Goal: Task Accomplishment & Management: Manage account settings

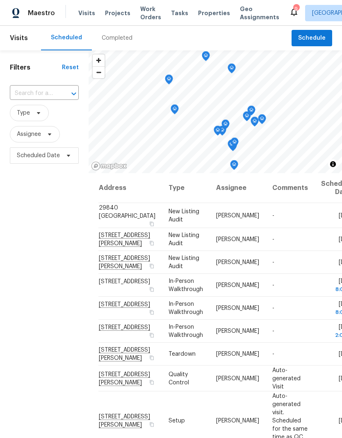
scroll to position [105, 0]
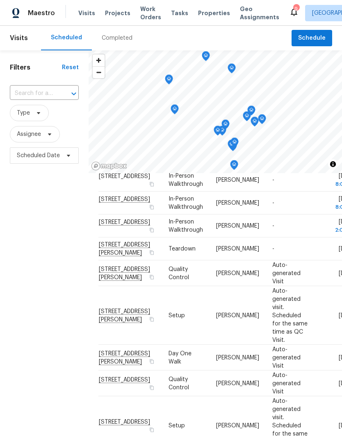
click at [38, 92] on input "text" at bounding box center [33, 93] width 46 height 13
type input "31525"
click at [32, 118] on li "[STREET_ADDRESS][PERSON_NAME]" at bounding box center [43, 117] width 68 height 22
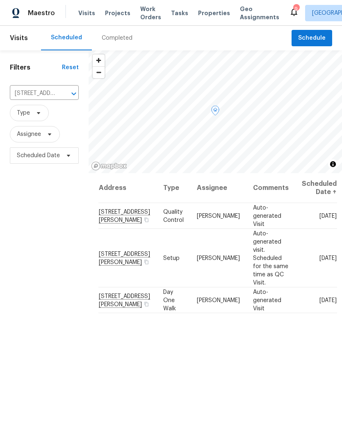
click at [0, 0] on icon at bounding box center [0, 0] width 0 height 0
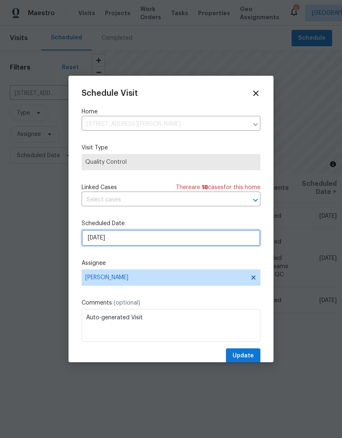
click at [193, 238] on input "[DATE]" at bounding box center [171, 238] width 179 height 16
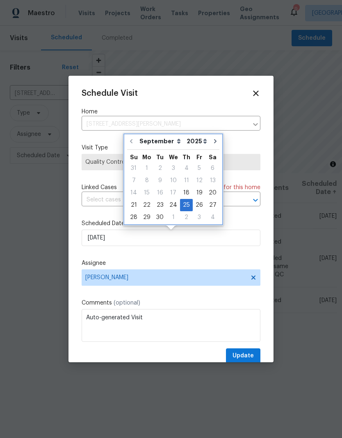
click at [213, 141] on icon "Go to next month" at bounding box center [215, 141] width 7 height 7
type input "[DATE]"
select select "9"
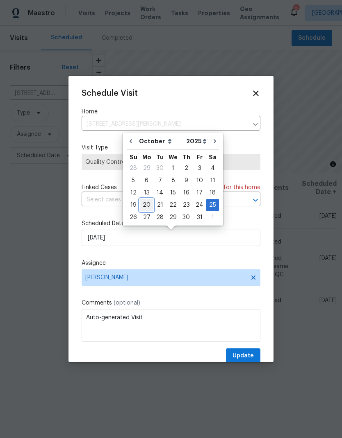
click at [148, 203] on div "20" at bounding box center [147, 205] width 14 height 11
type input "[DATE]"
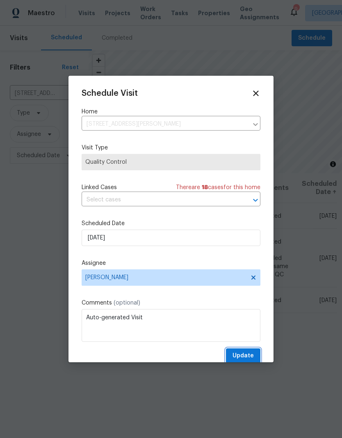
click at [247, 356] on span "Update" at bounding box center [242, 356] width 21 height 10
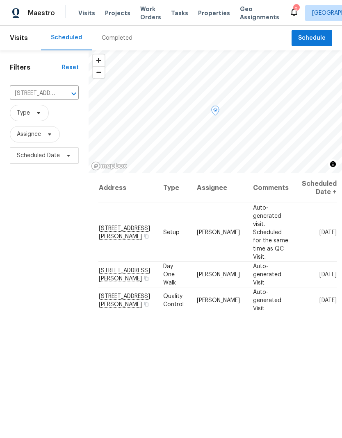
click at [0, 0] on icon at bounding box center [0, 0] width 0 height 0
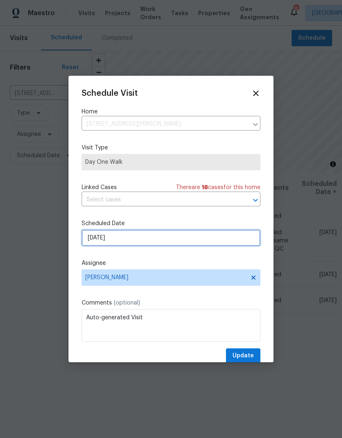
click at [135, 238] on input "[DATE]" at bounding box center [171, 238] width 179 height 16
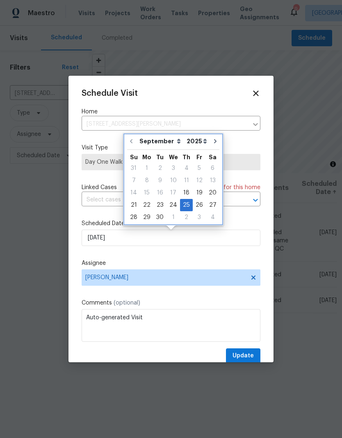
click at [214, 141] on icon "Go to next month" at bounding box center [215, 141] width 7 height 7
type input "[DATE]"
select select "9"
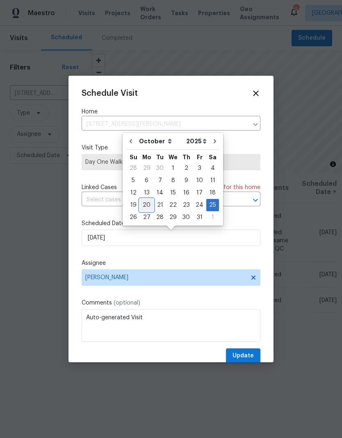
click at [149, 203] on div "20" at bounding box center [147, 205] width 14 height 11
type input "[DATE]"
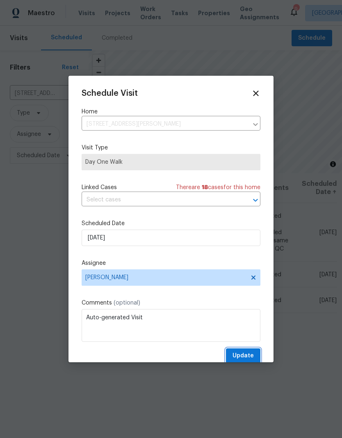
click at [245, 355] on span "Update" at bounding box center [242, 356] width 21 height 10
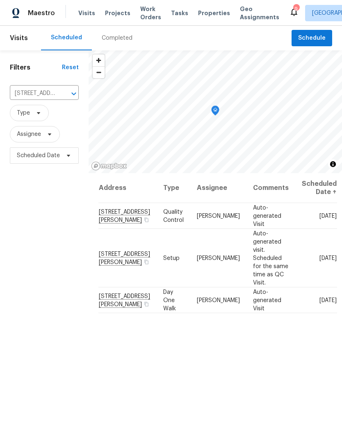
click at [66, 95] on icon "Clear" at bounding box center [63, 94] width 8 height 8
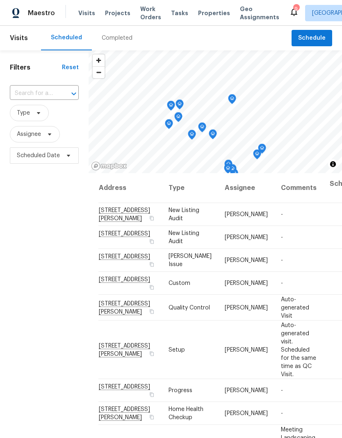
click at [30, 89] on input "text" at bounding box center [33, 93] width 46 height 13
type input "44758"
click at [31, 111] on li "[STREET_ADDRESS]" at bounding box center [43, 113] width 68 height 14
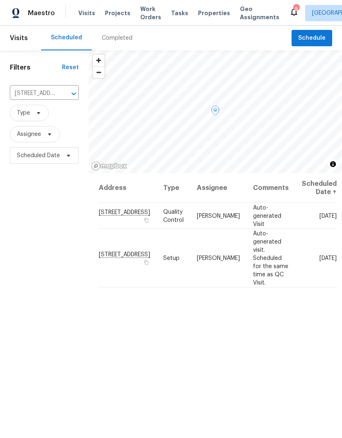
click at [0, 0] on icon at bounding box center [0, 0] width 0 height 0
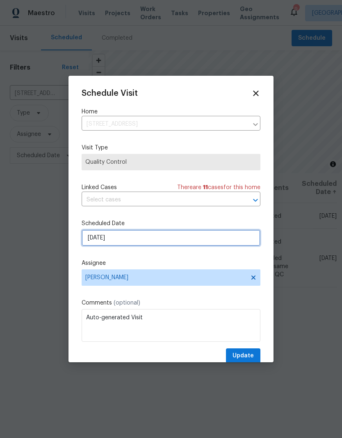
click at [223, 238] on input "[DATE]" at bounding box center [171, 238] width 179 height 16
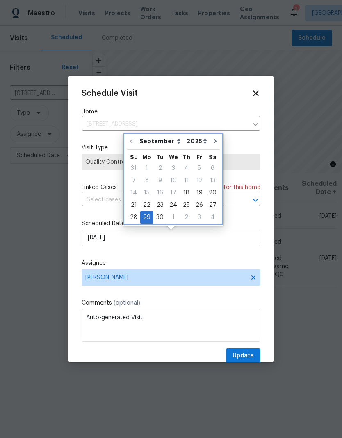
click at [214, 141] on icon "Go to next month" at bounding box center [215, 141] width 7 height 7
type input "[DATE]"
select select "9"
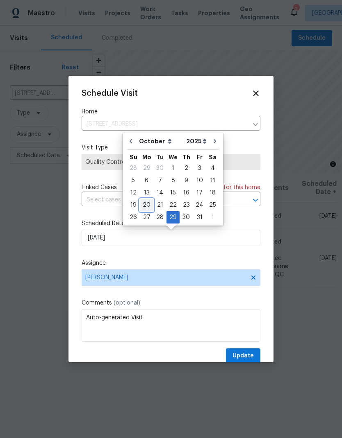
click at [146, 201] on div "20" at bounding box center [147, 205] width 14 height 11
type input "[DATE]"
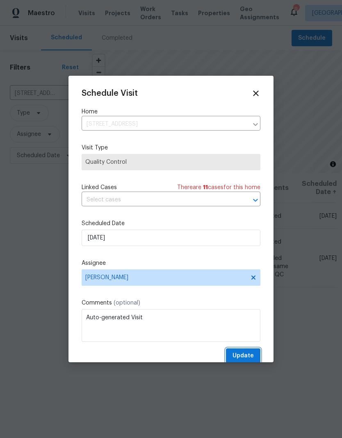
click at [245, 354] on span "Update" at bounding box center [242, 356] width 21 height 10
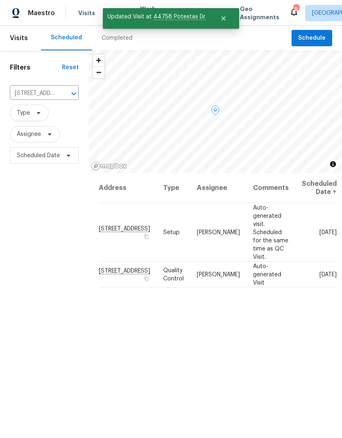
click at [0, 0] on icon at bounding box center [0, 0] width 0 height 0
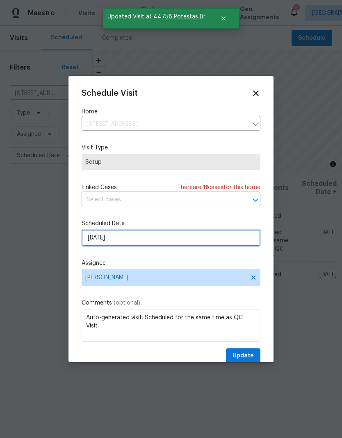
click at [187, 238] on input "[DATE]" at bounding box center [171, 238] width 179 height 16
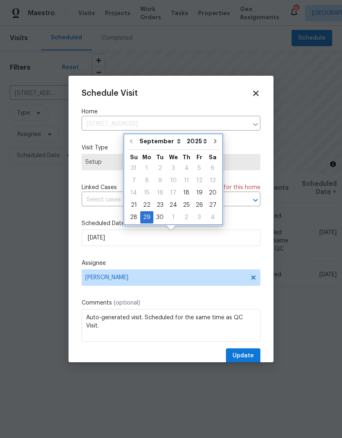
click at [213, 142] on icon "Go to next month" at bounding box center [215, 141] width 7 height 7
type input "[DATE]"
select select "9"
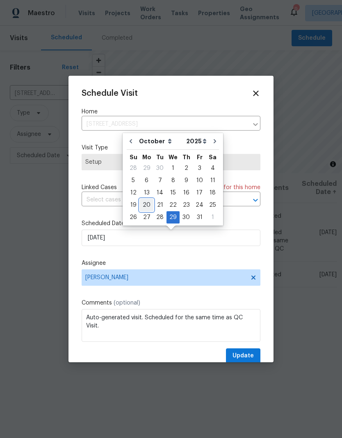
click at [147, 204] on div "20" at bounding box center [147, 205] width 14 height 11
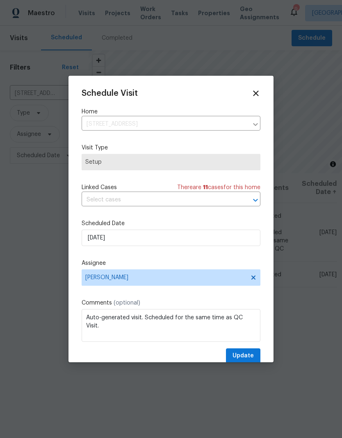
type input "[DATE]"
click at [246, 354] on span "Update" at bounding box center [242, 356] width 21 height 10
